Goal: Check status: Check status

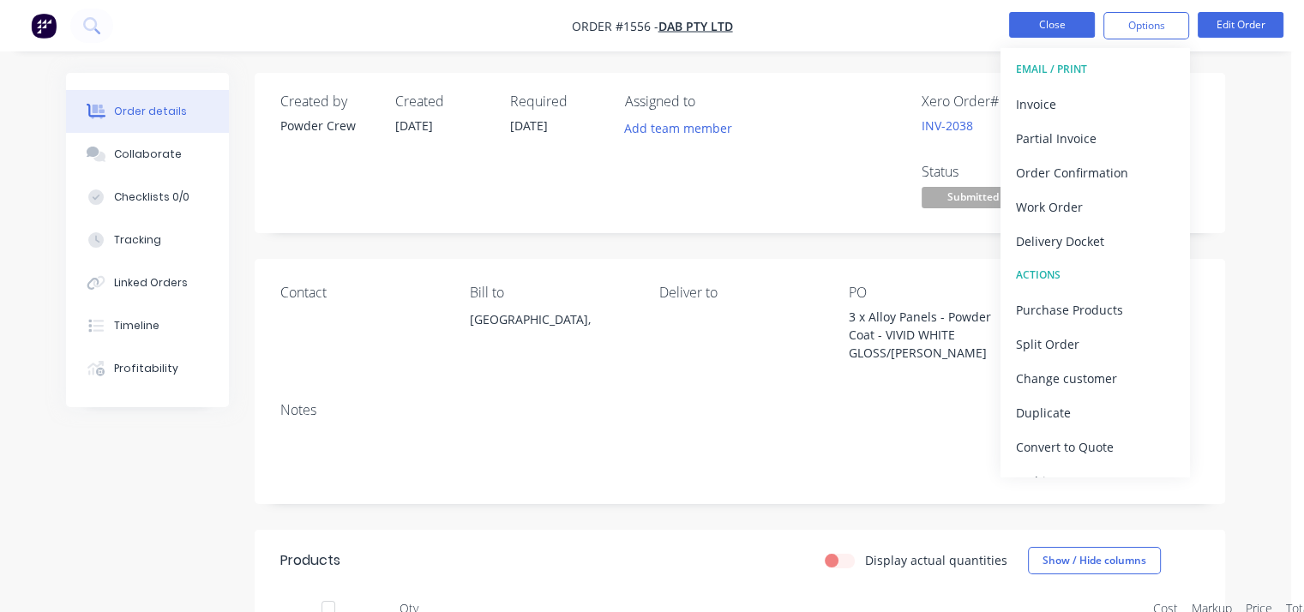
click at [1063, 22] on button "Close" at bounding box center [1052, 25] width 86 height 26
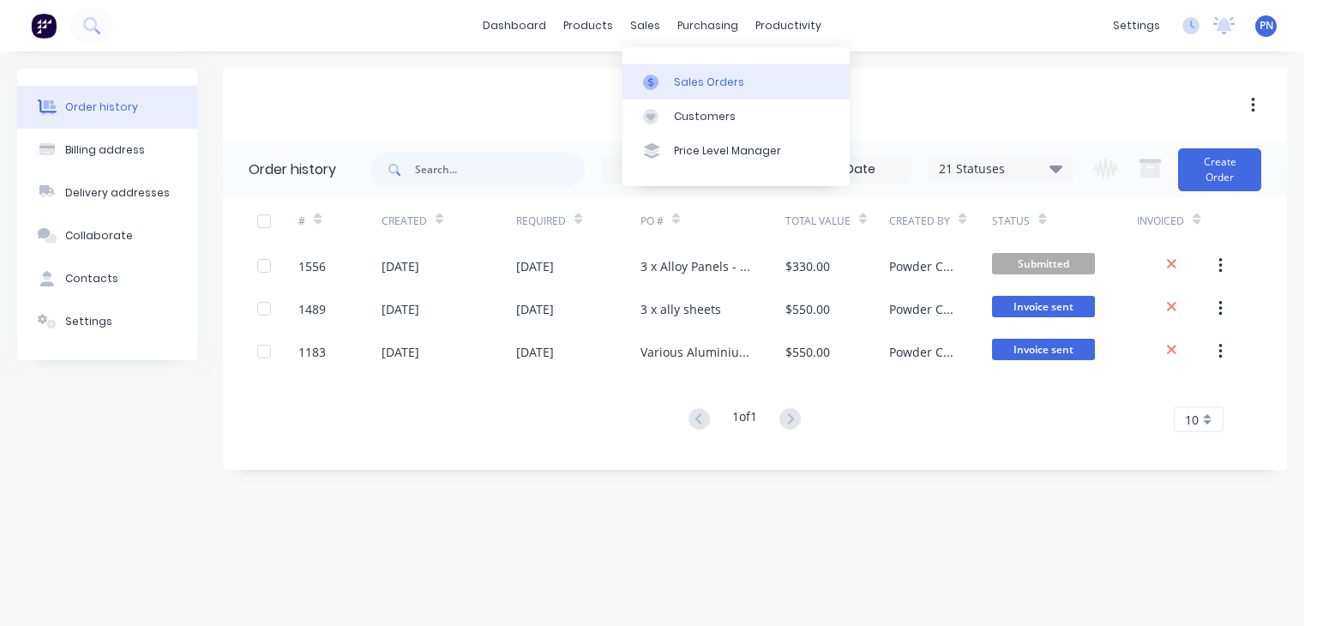
click at [687, 83] on div "Sales Orders" at bounding box center [709, 82] width 70 height 15
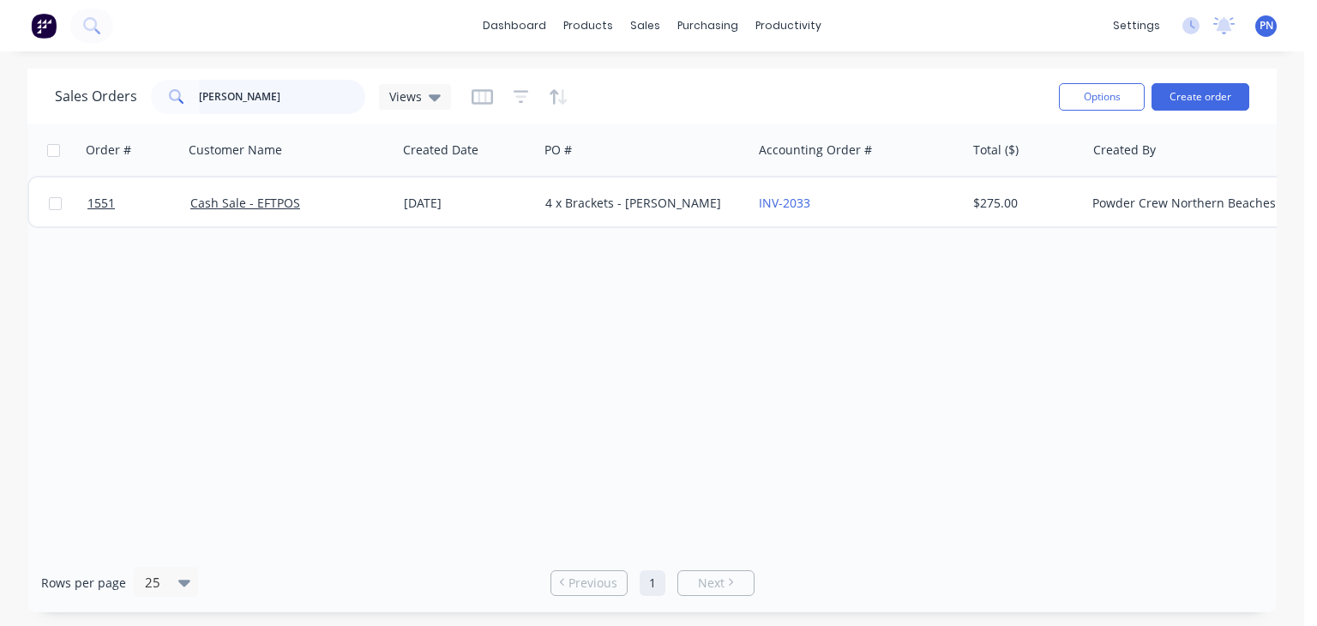
click at [324, 99] on input "[PERSON_NAME]" at bounding box center [282, 97] width 167 height 34
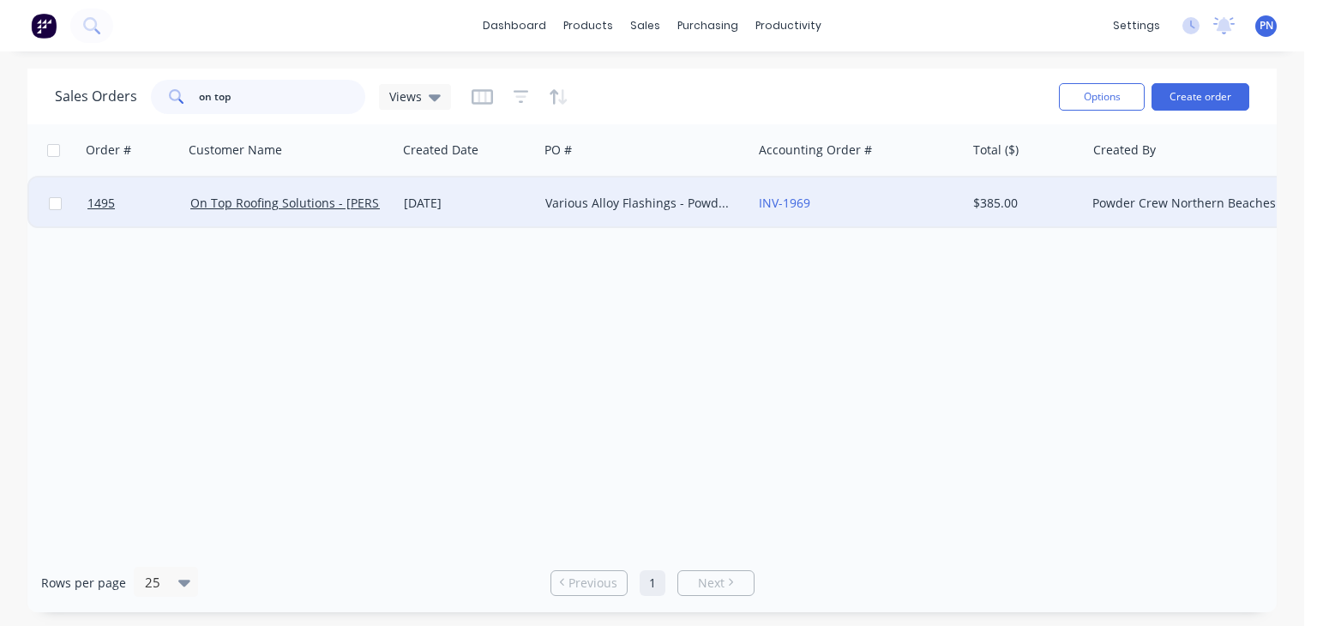
type input "on top"
click at [509, 205] on div "[DATE]" at bounding box center [468, 203] width 128 height 17
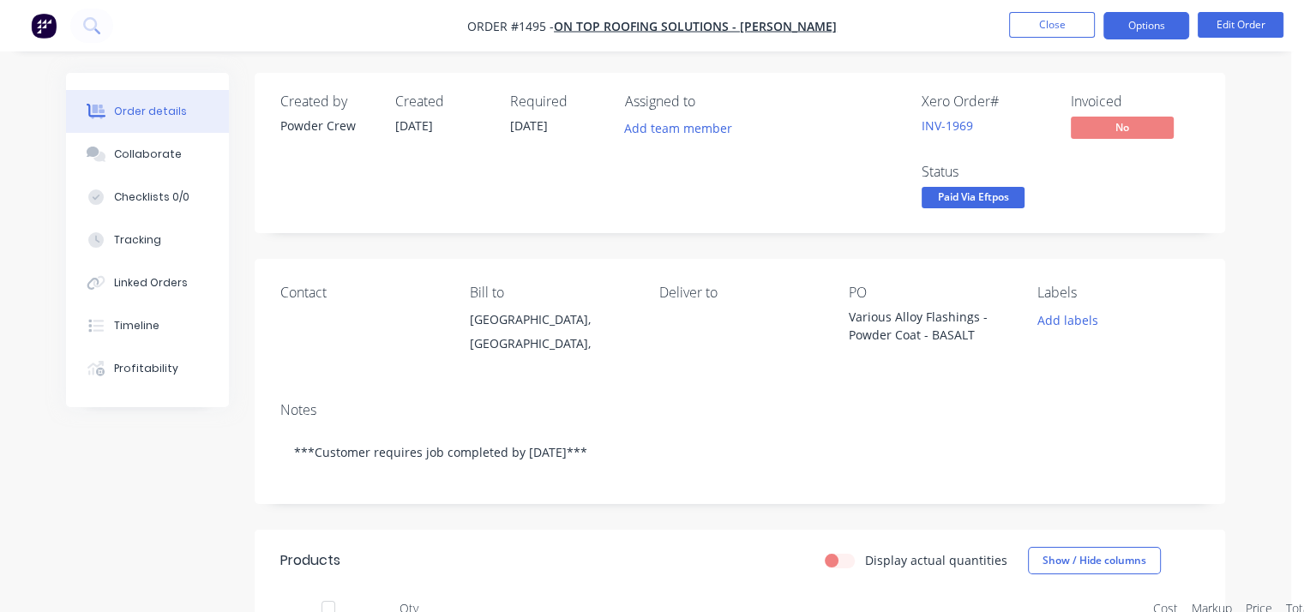
click at [1133, 27] on button "Options" at bounding box center [1146, 25] width 86 height 27
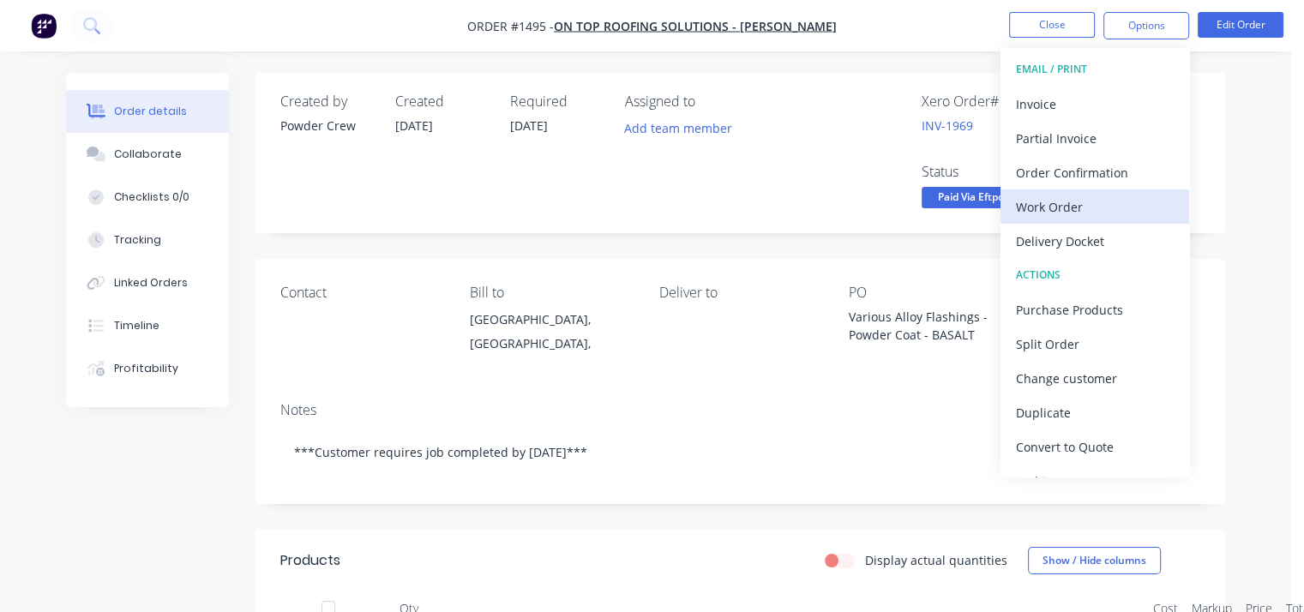
click at [1088, 205] on div "Work Order" at bounding box center [1095, 207] width 158 height 25
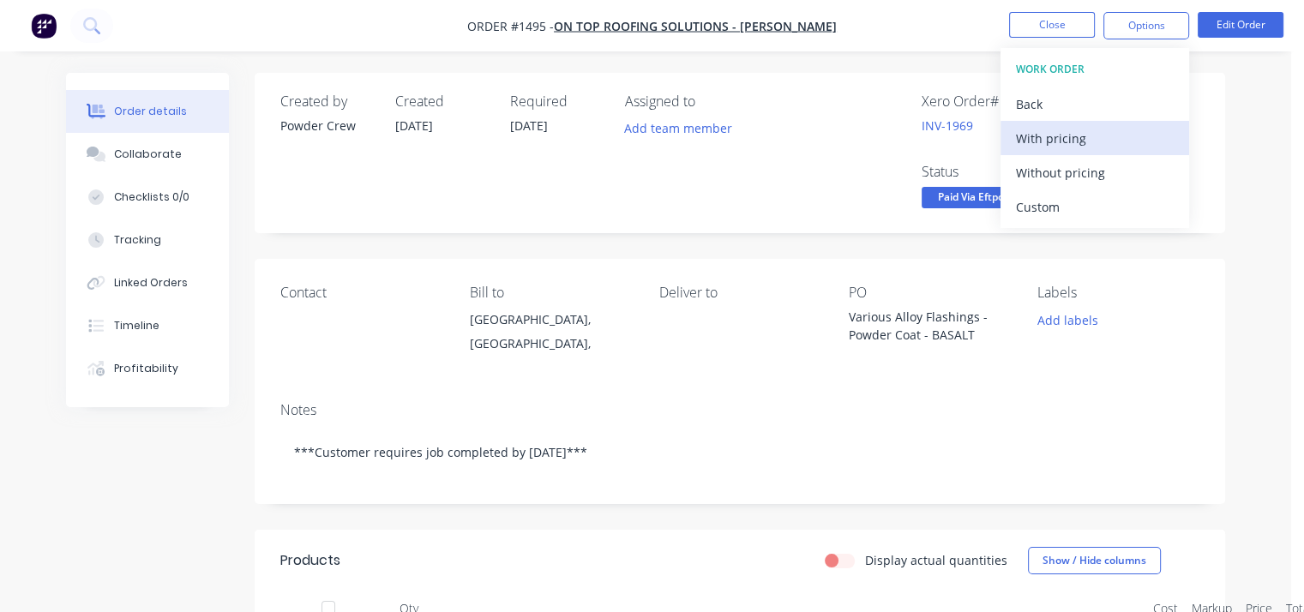
click at [1072, 138] on div "With pricing" at bounding box center [1095, 138] width 158 height 25
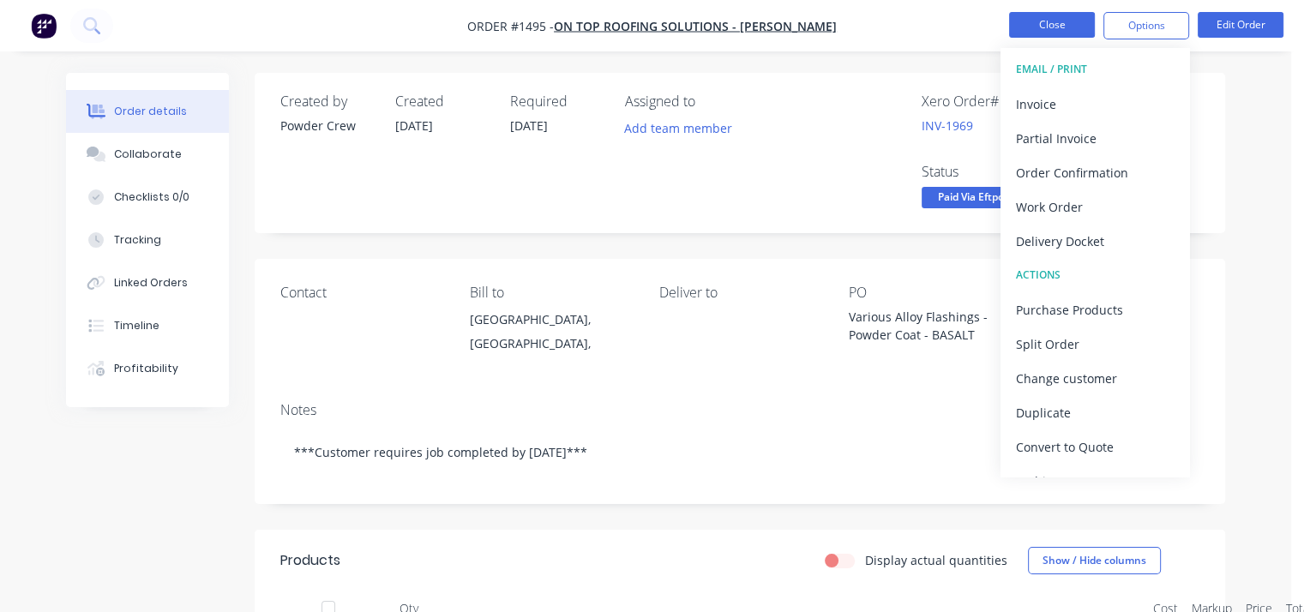
click at [1035, 18] on button "Close" at bounding box center [1052, 25] width 86 height 26
